Goal: Task Accomplishment & Management: Manage account settings

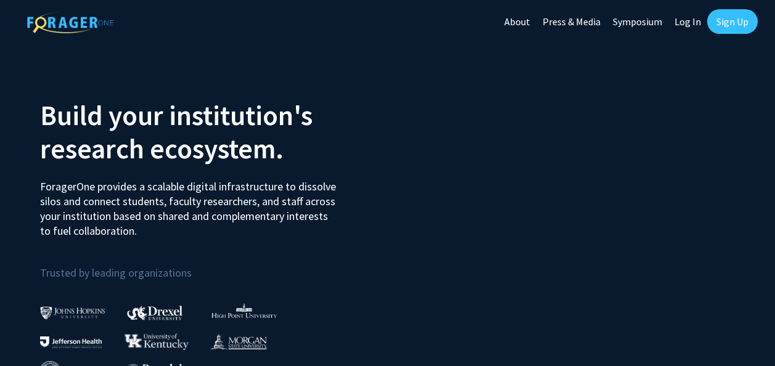
scroll to position [23, 0]
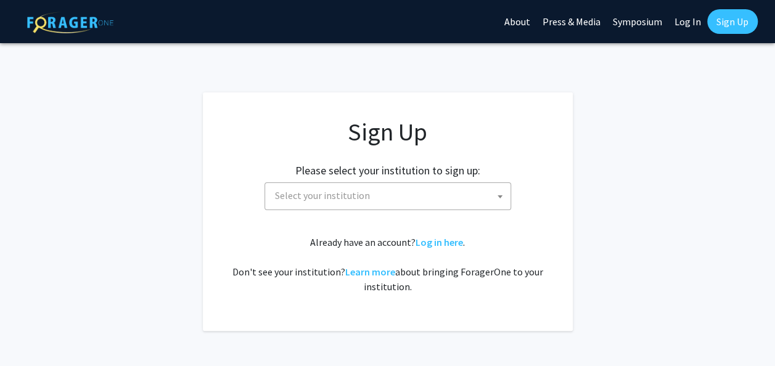
click at [414, 191] on span "Select your institution" at bounding box center [390, 195] width 241 height 25
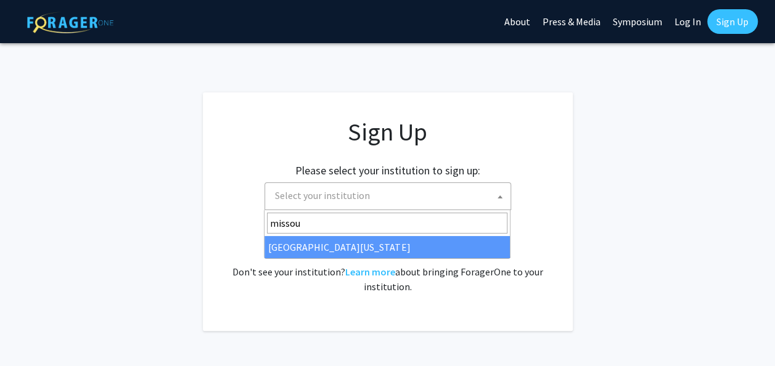
type input "missou"
select select "33"
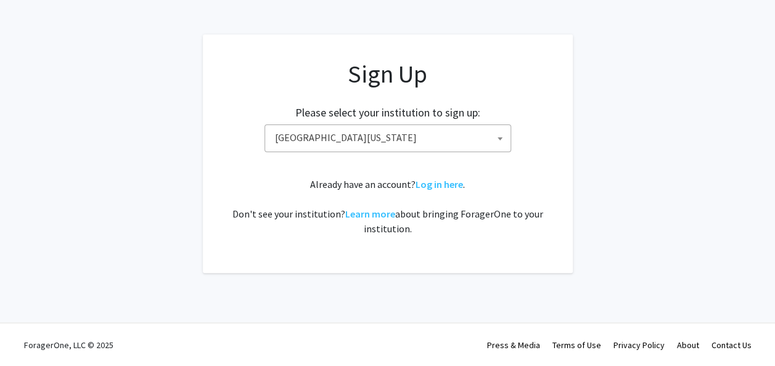
scroll to position [20, 0]
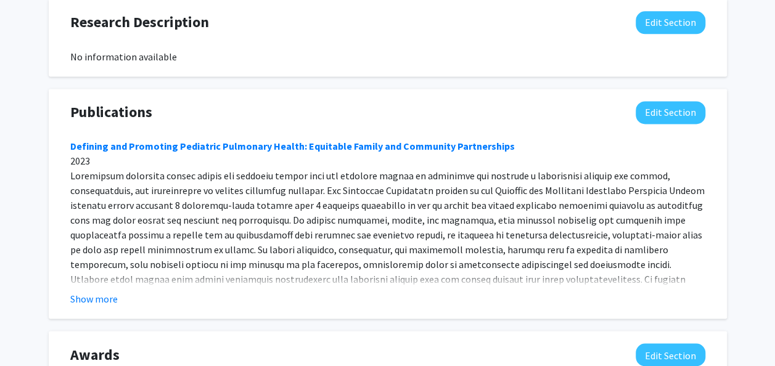
scroll to position [831, 0]
click at [102, 291] on button "Show more" at bounding box center [93, 298] width 47 height 15
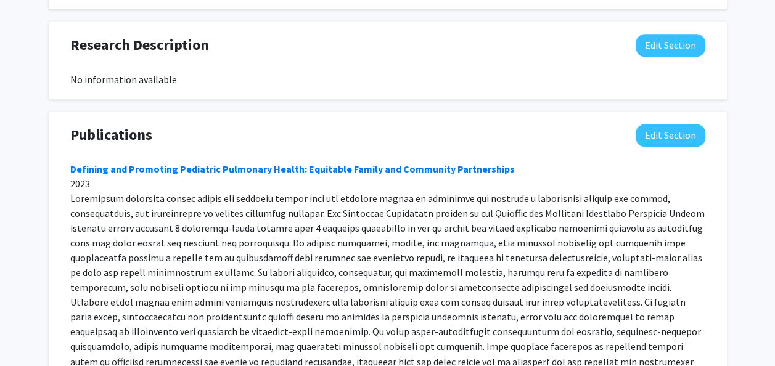
scroll to position [808, 0]
click at [680, 123] on button "Edit Section" at bounding box center [671, 134] width 70 height 23
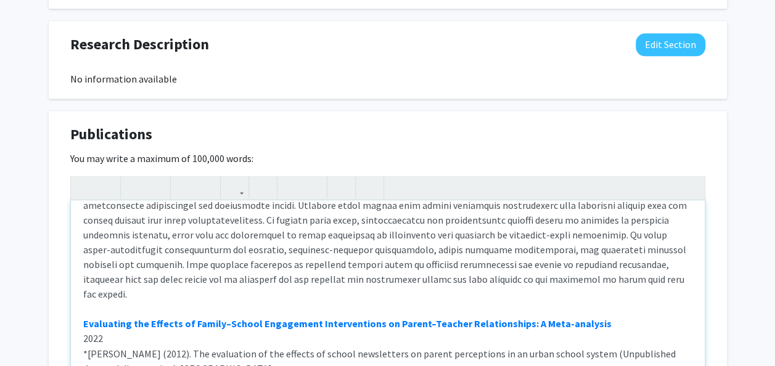
scroll to position [147, 0]
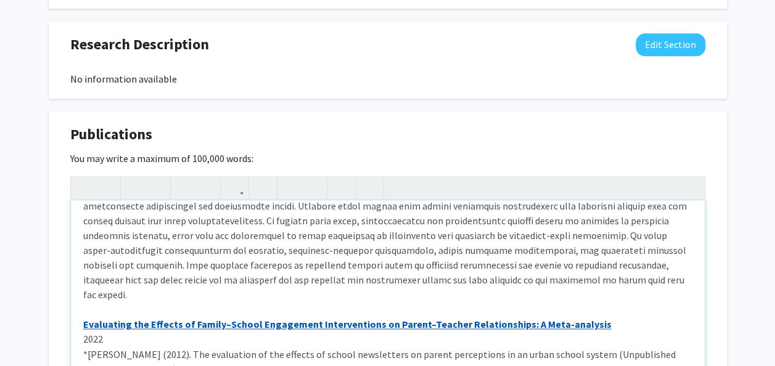
click at [558, 318] on link "Evaluating the Effects of Family–School Engagement Interventions on Parent–Teac…" at bounding box center [347, 324] width 529 height 12
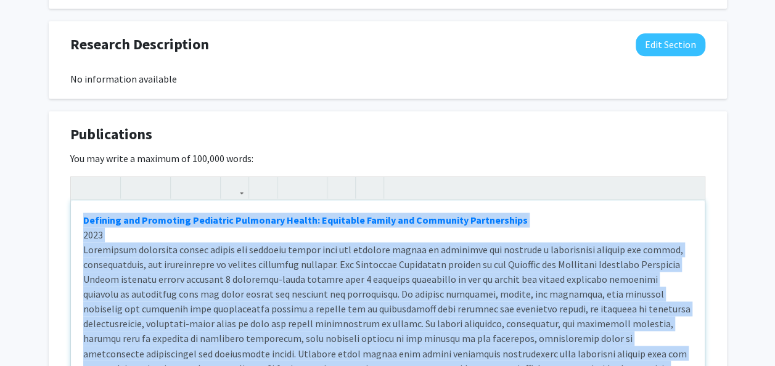
drag, startPoint x: 549, startPoint y: 268, endPoint x: 12, endPoint y: 150, distance: 549.8
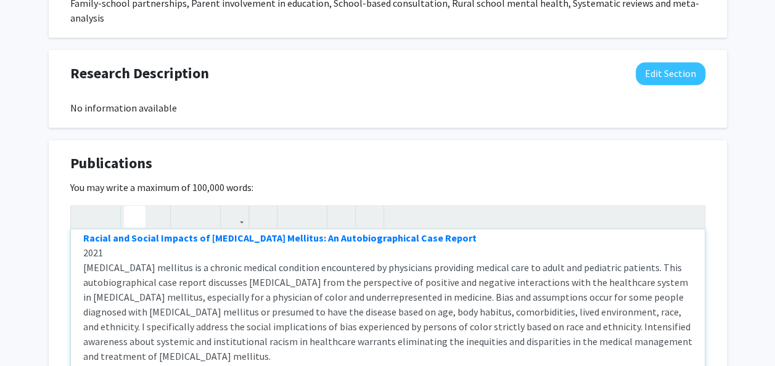
scroll to position [84, 0]
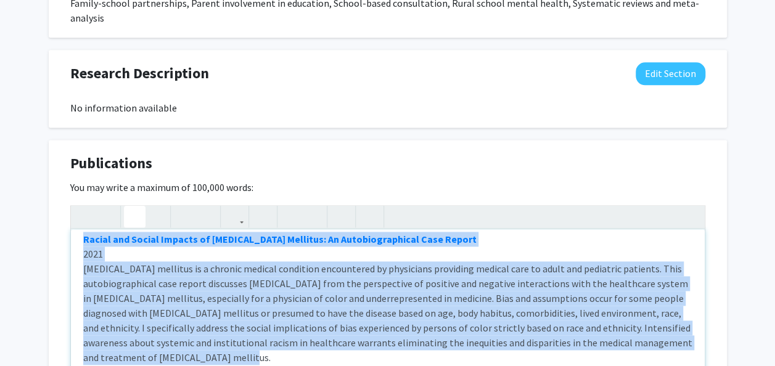
drag, startPoint x: 241, startPoint y: 343, endPoint x: 43, endPoint y: 225, distance: 230.9
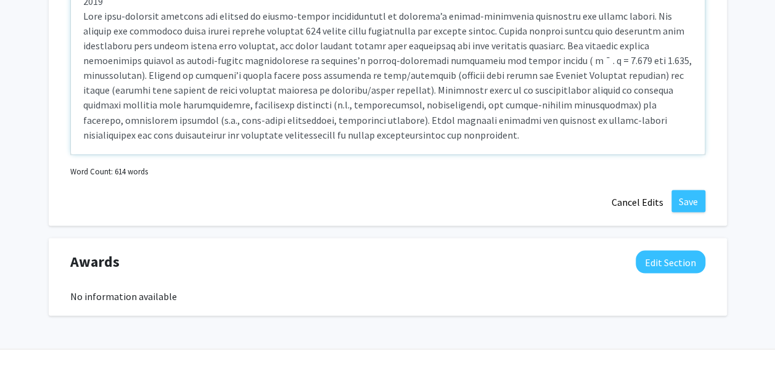
scroll to position [1040, 0]
click at [682, 189] on button "Save" at bounding box center [689, 200] width 34 height 22
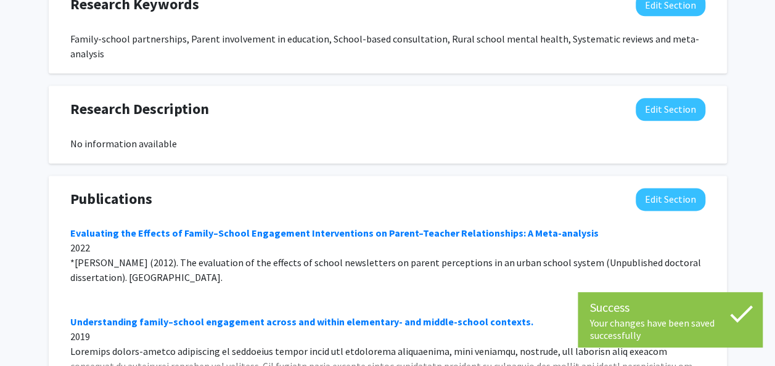
scroll to position [742, 0]
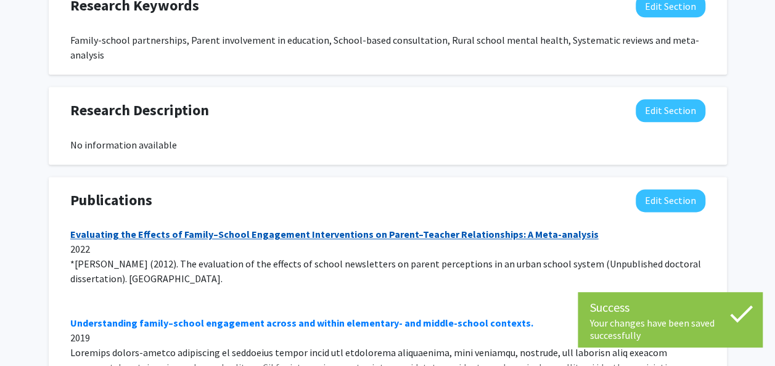
click at [341, 228] on link "Evaluating the Effects of Family–School Engagement Interventions on Parent–Teac…" at bounding box center [334, 234] width 529 height 12
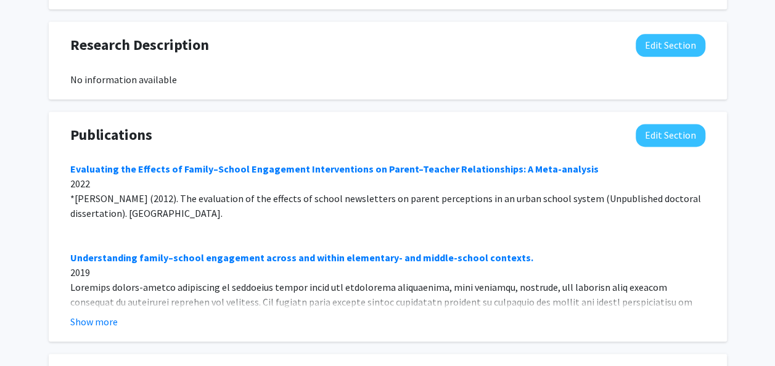
scroll to position [815, 0]
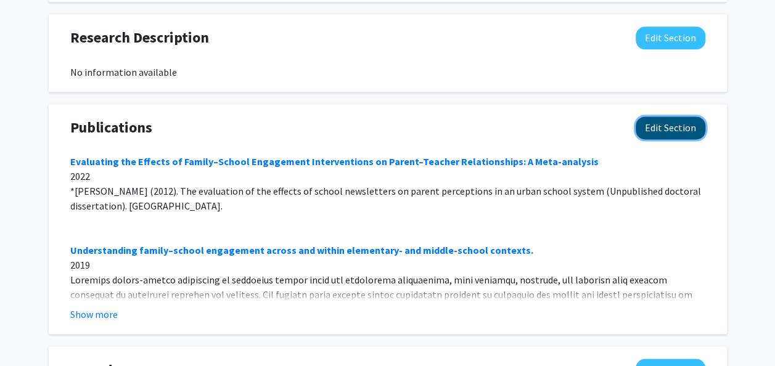
click at [654, 117] on button "Edit Section" at bounding box center [671, 128] width 70 height 23
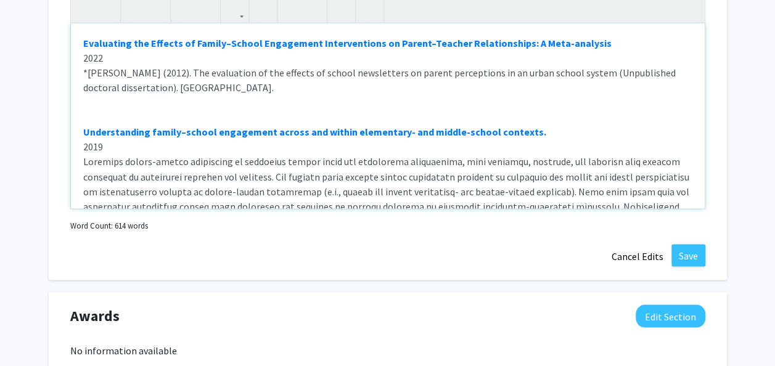
scroll to position [979, 0]
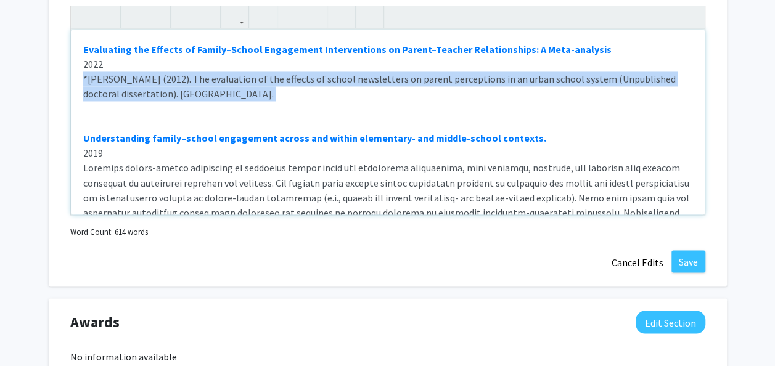
drag, startPoint x: 270, startPoint y: 96, endPoint x: 75, endPoint y: 65, distance: 197.9
click at [75, 65] on div "Evaluating the Effects of Family–School Engagement Interventions on Parent–Teac…" at bounding box center [388, 122] width 634 height 185
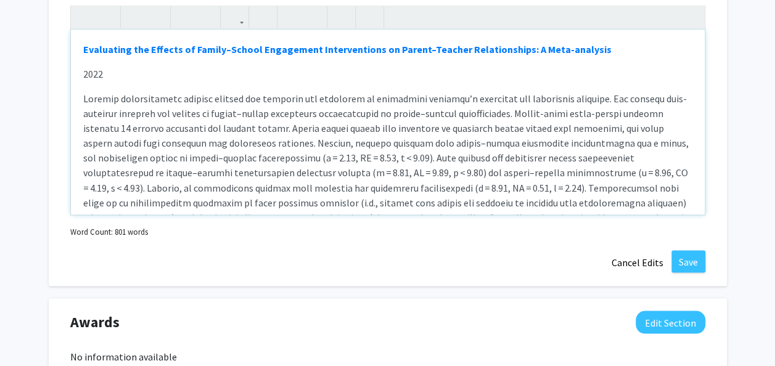
click at [130, 70] on div "Evaluating the Effects of Family–School Engagement Interventions on Parent–Teac…" at bounding box center [388, 122] width 634 height 185
click at [84, 67] on p "2022" at bounding box center [387, 74] width 609 height 15
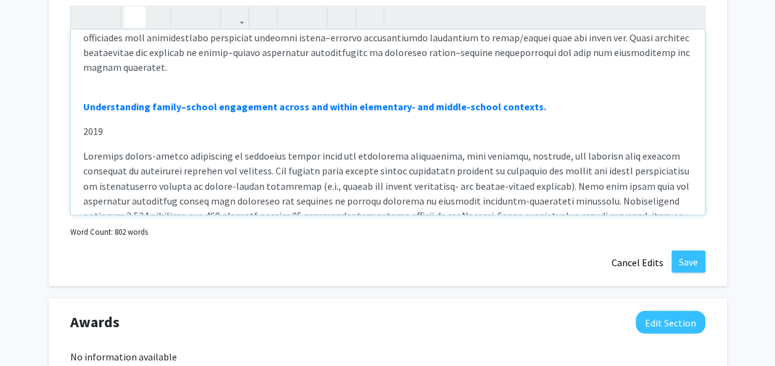
scroll to position [0, 0]
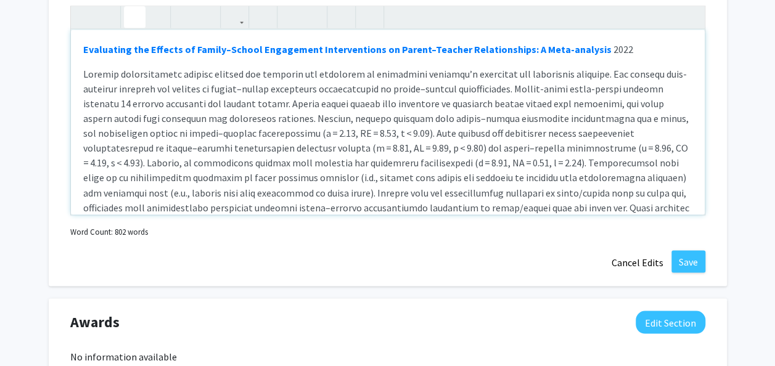
type textarea "<l><ipsumd><s amet="conse://adi.eli/10.8941/s83528-446-11573-0" doeius="_tempo"…"
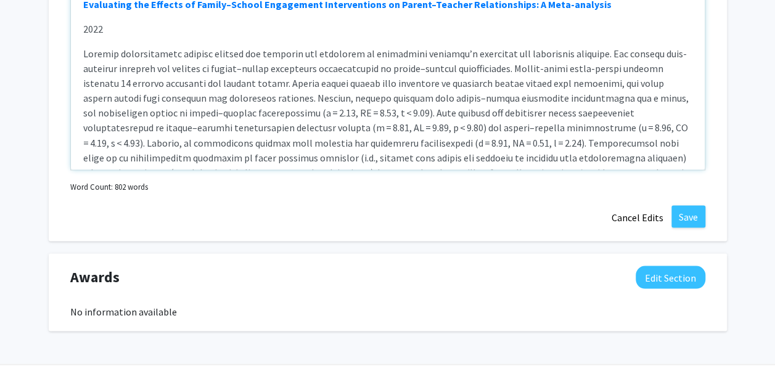
scroll to position [1050, 0]
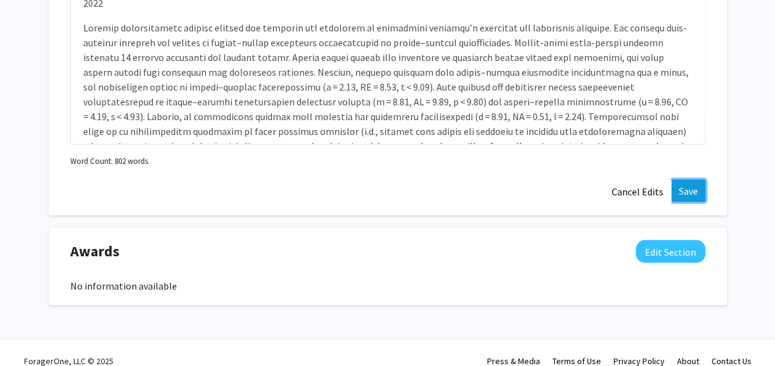
click at [688, 179] on button "Save" at bounding box center [689, 190] width 34 height 22
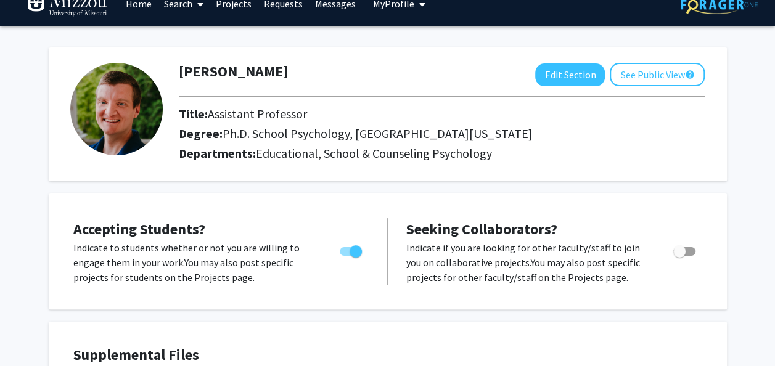
scroll to position [0, 0]
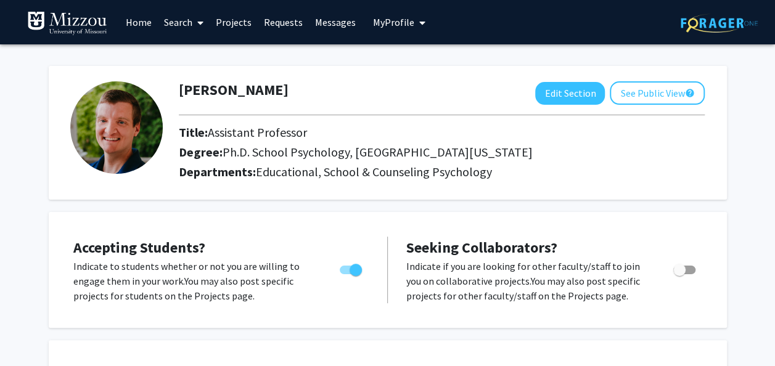
click at [241, 21] on link "Projects" at bounding box center [234, 22] width 48 height 43
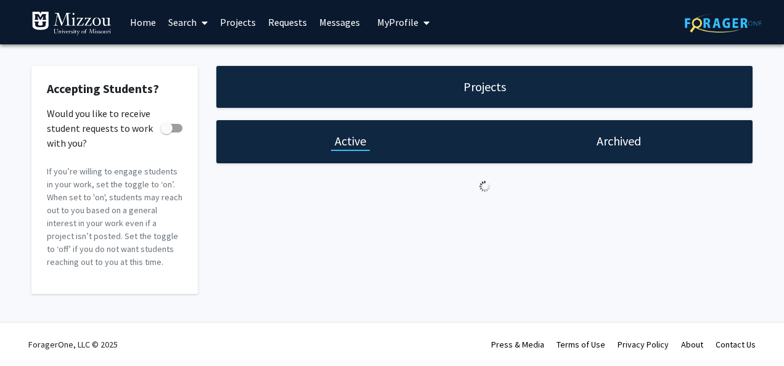
checkbox input "true"
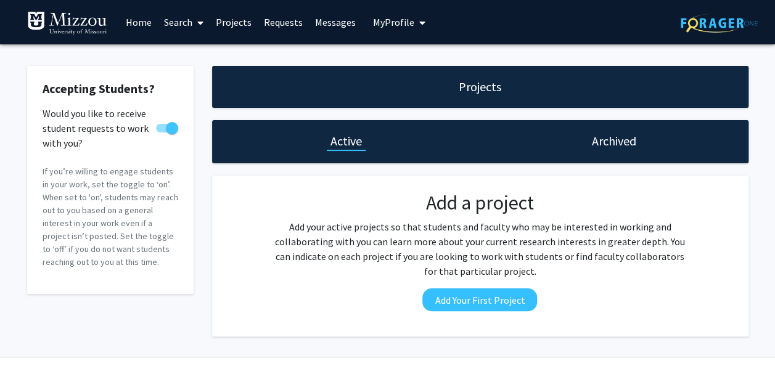
click at [270, 22] on link "Requests" at bounding box center [283, 22] width 51 height 43
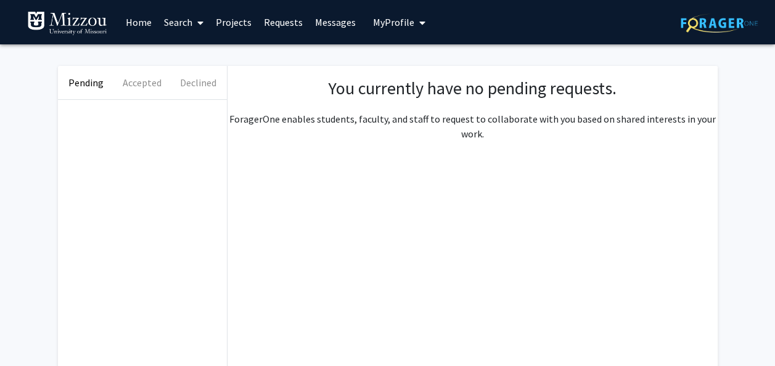
click at [313, 25] on link "Messages" at bounding box center [335, 22] width 53 height 43
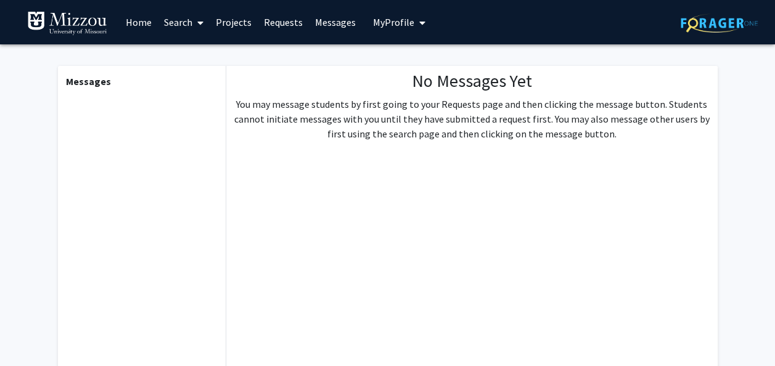
click at [358, 25] on div "Skip navigation Home Search Projects Requests Messages My Profile [PERSON_NAME]…" at bounding box center [228, 22] width 402 height 44
click at [383, 26] on span "My Profile" at bounding box center [393, 22] width 41 height 12
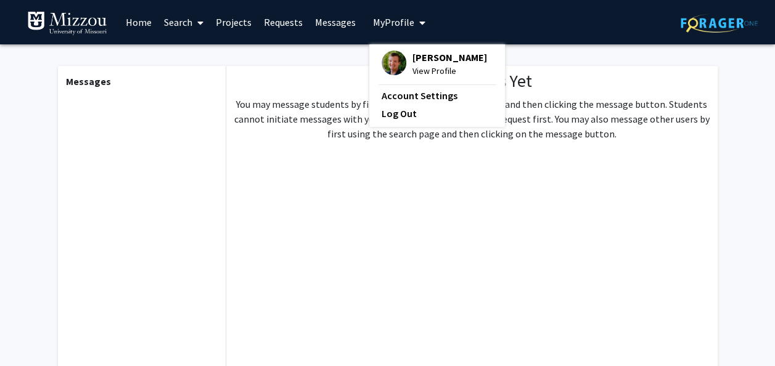
click at [143, 24] on link "Home" at bounding box center [139, 22] width 38 height 43
